Goal: Task Accomplishment & Management: Complete application form

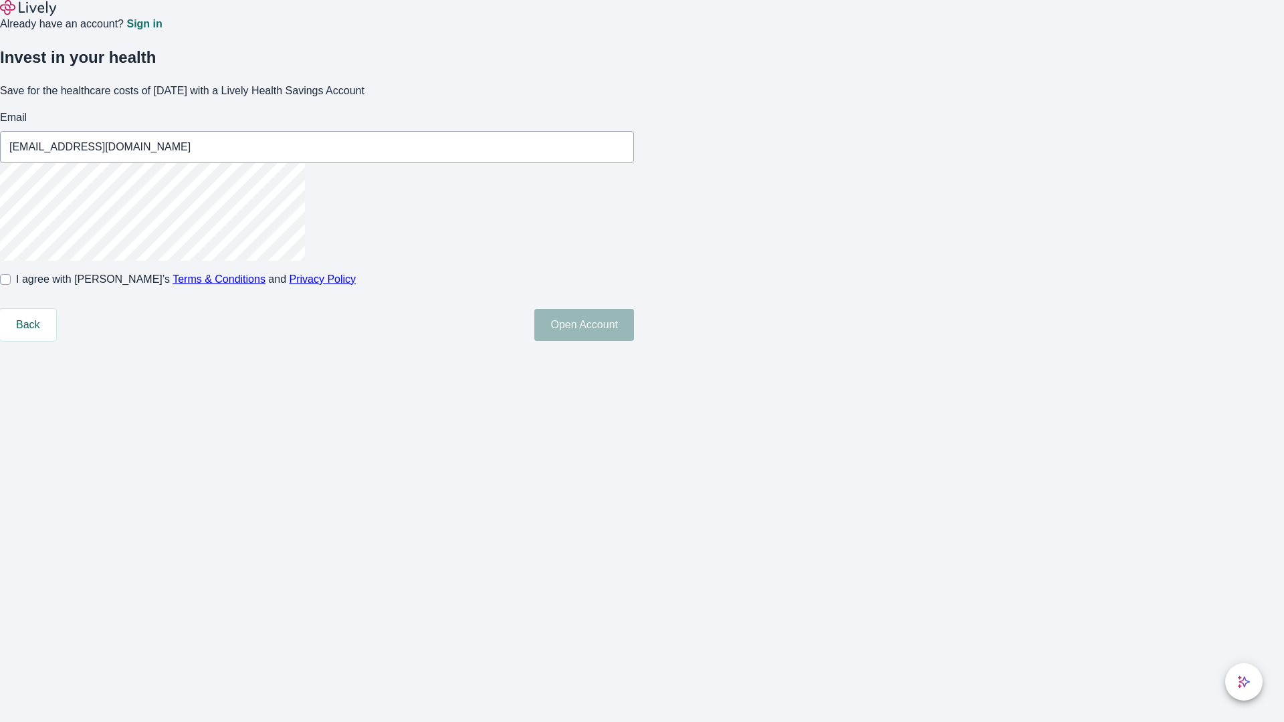
click at [11, 285] on input "I agree with Lively’s Terms & Conditions and Privacy Policy" at bounding box center [5, 279] width 11 height 11
checkbox input "true"
click at [634, 341] on button "Open Account" at bounding box center [584, 325] width 100 height 32
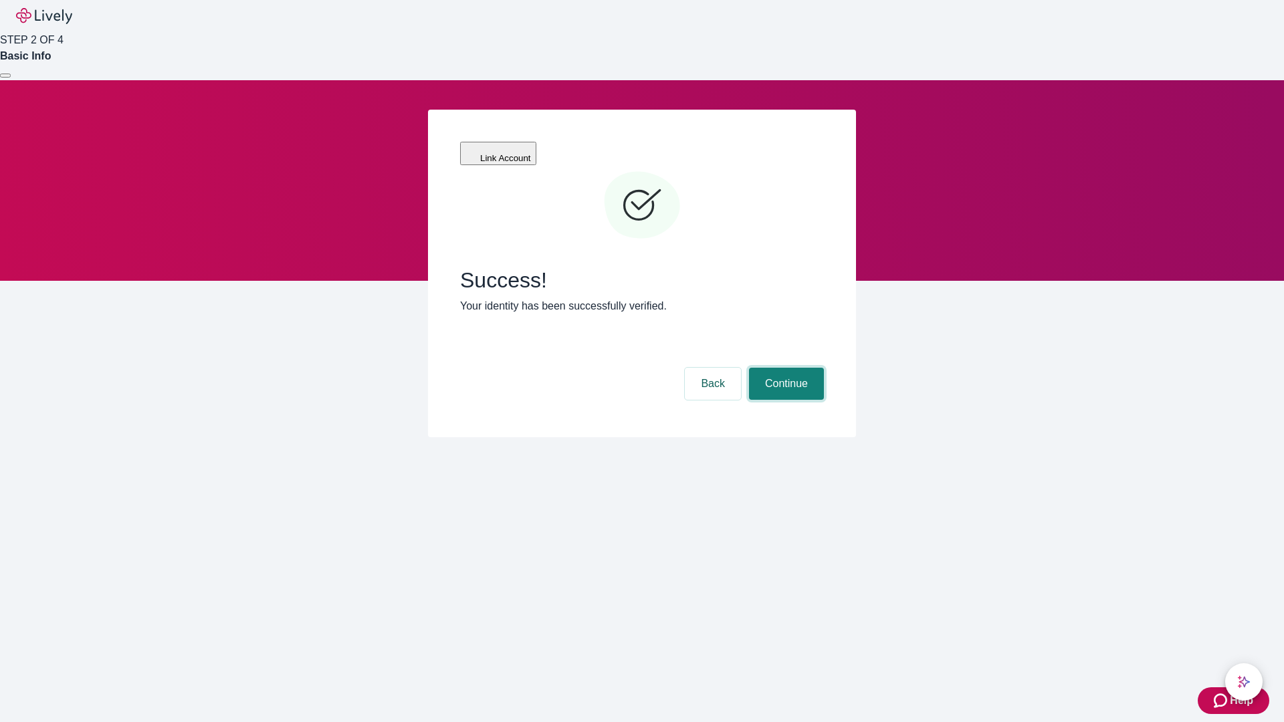
click at [784, 368] on button "Continue" at bounding box center [786, 384] width 75 height 32
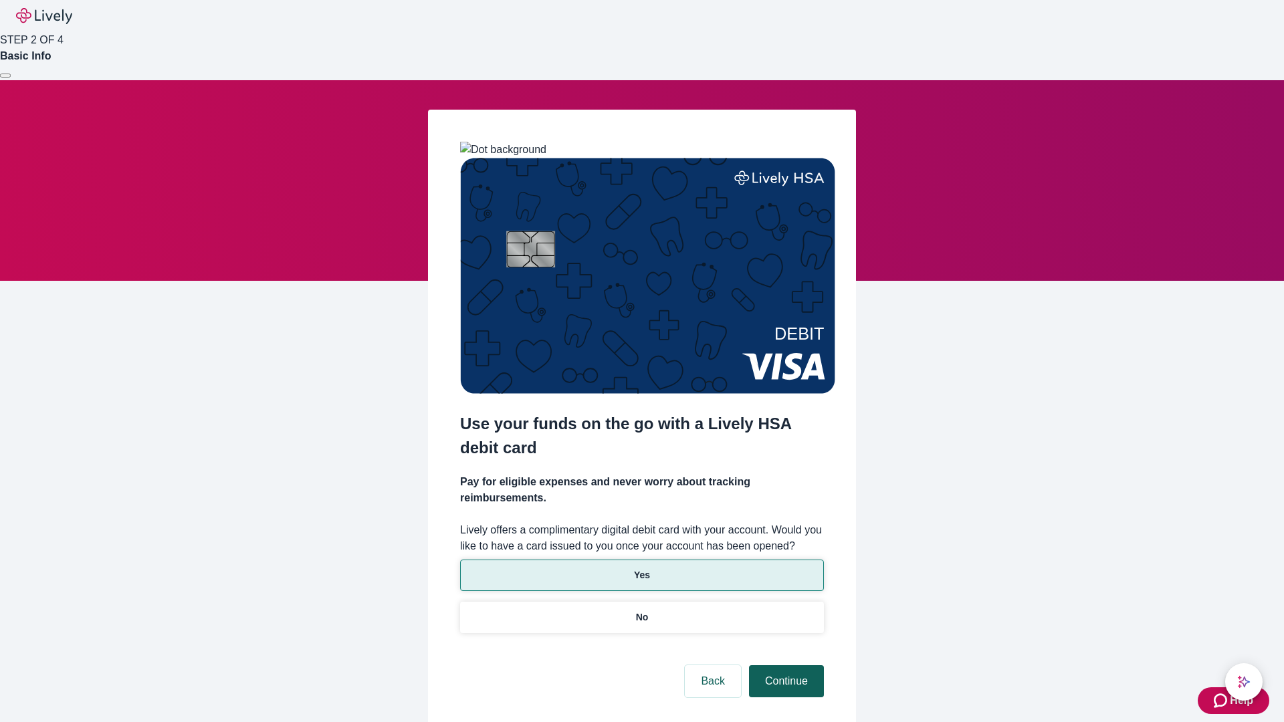
click at [641, 610] on p "No" at bounding box center [642, 617] width 13 height 14
click at [784, 665] on button "Continue" at bounding box center [786, 681] width 75 height 32
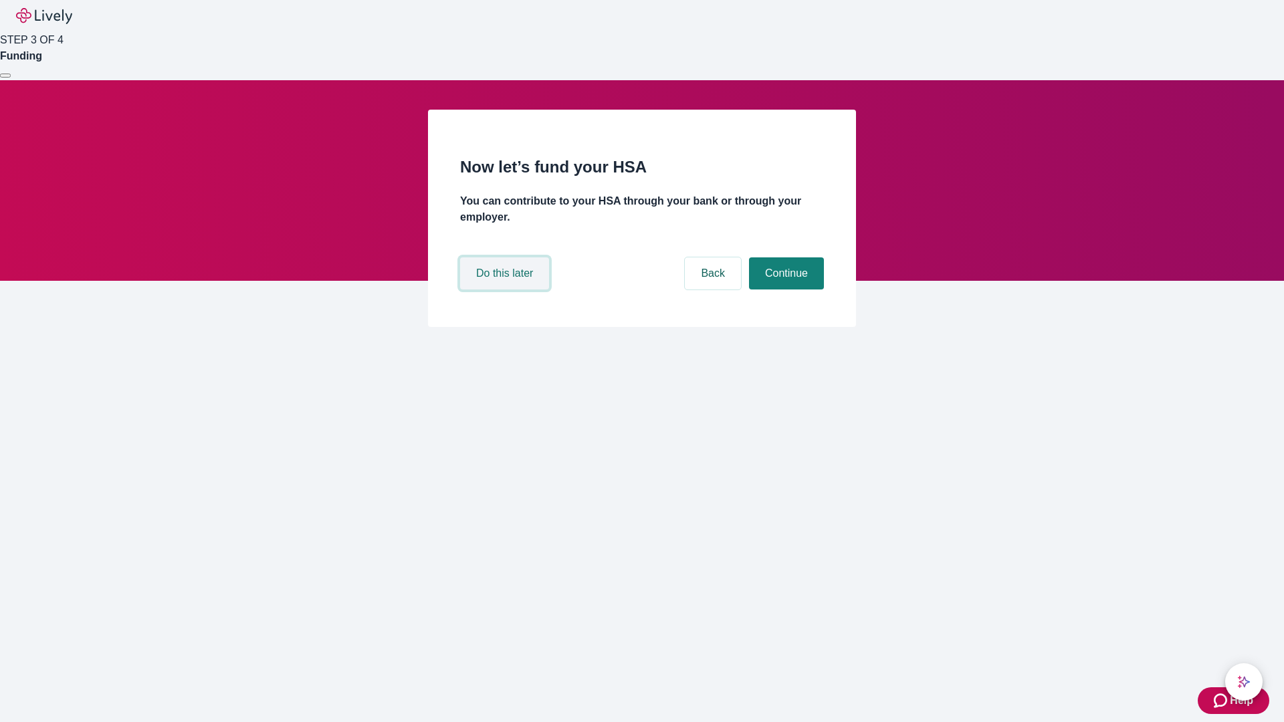
click at [506, 289] on button "Do this later" at bounding box center [504, 273] width 89 height 32
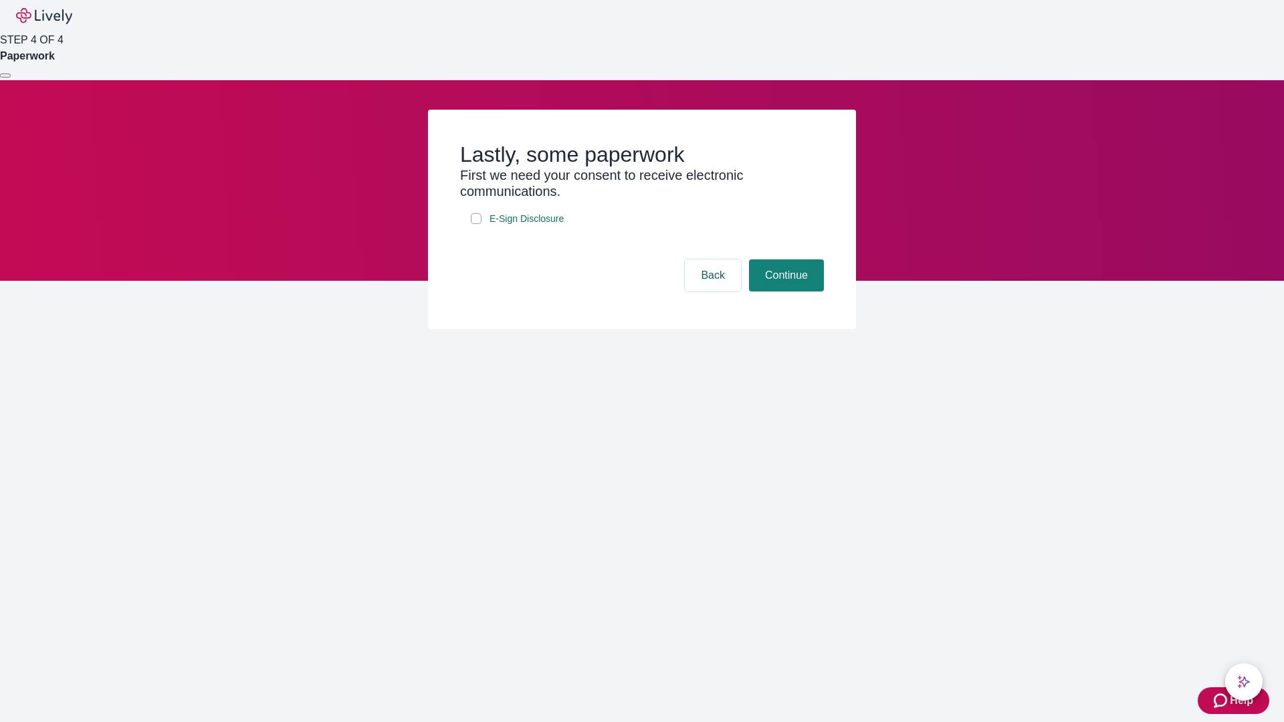
click at [476, 224] on input "E-Sign Disclosure" at bounding box center [476, 218] width 11 height 11
checkbox input "true"
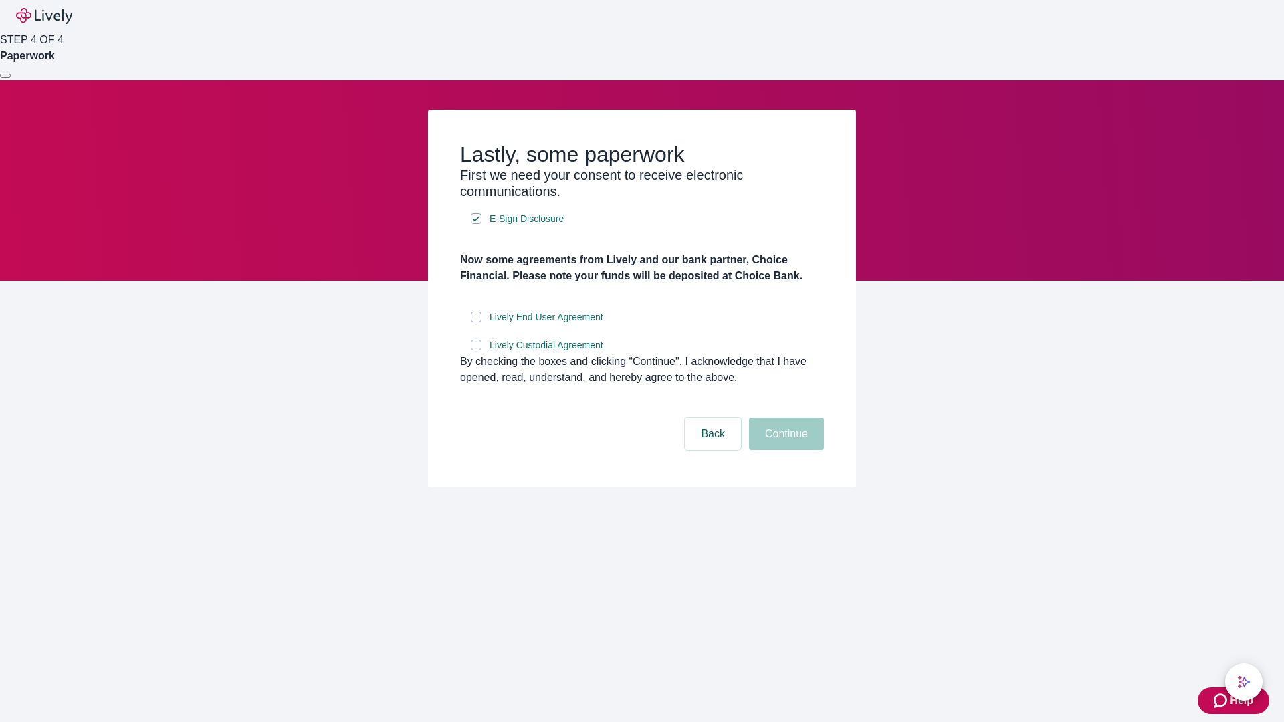
click at [476, 322] on input "Lively End User Agreement" at bounding box center [476, 317] width 11 height 11
checkbox input "true"
click at [476, 350] on input "Lively Custodial Agreement" at bounding box center [476, 345] width 11 height 11
checkbox input "true"
click at [784, 450] on button "Continue" at bounding box center [786, 434] width 75 height 32
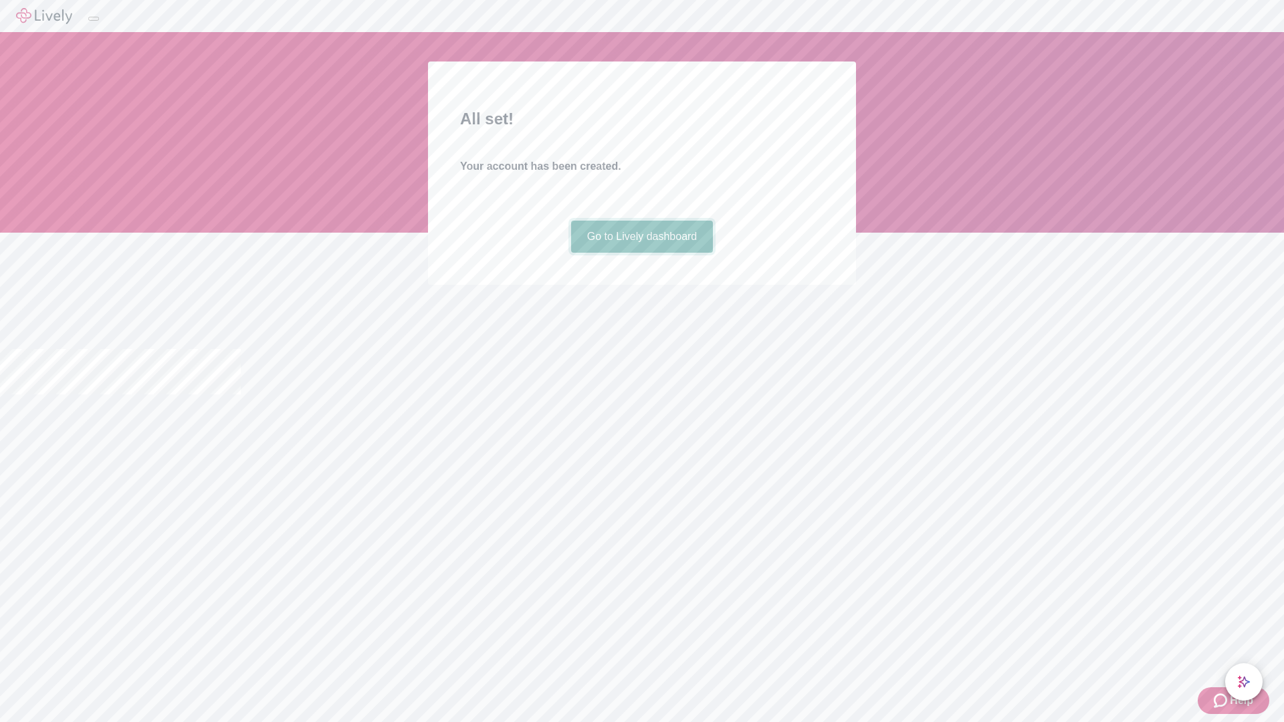
click at [641, 253] on link "Go to Lively dashboard" at bounding box center [642, 237] width 142 height 32
